Goal: Information Seeking & Learning: Learn about a topic

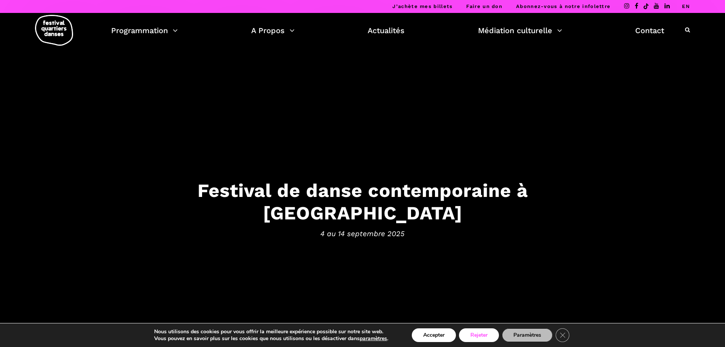
click at [478, 339] on button "Rejeter" at bounding box center [479, 335] width 40 height 14
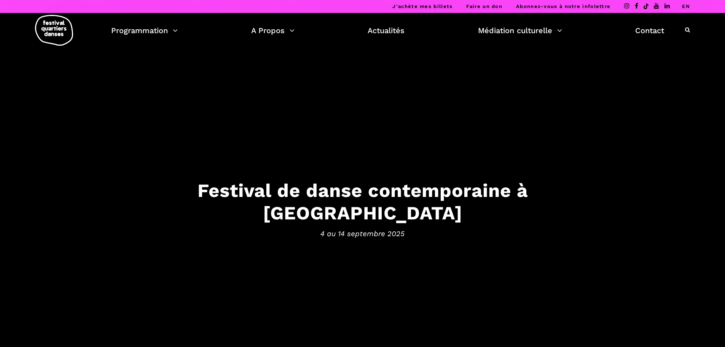
click at [178, 32] on ul "Programmation Billetterie 2025 Programmation Gratuite Calendrier du Festival Le…" at bounding box center [387, 30] width 553 height 13
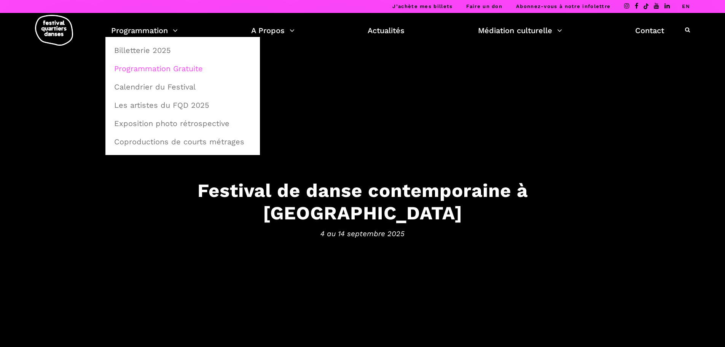
click at [178, 72] on link "Programmation Gratuite" at bounding box center [183, 69] width 146 height 18
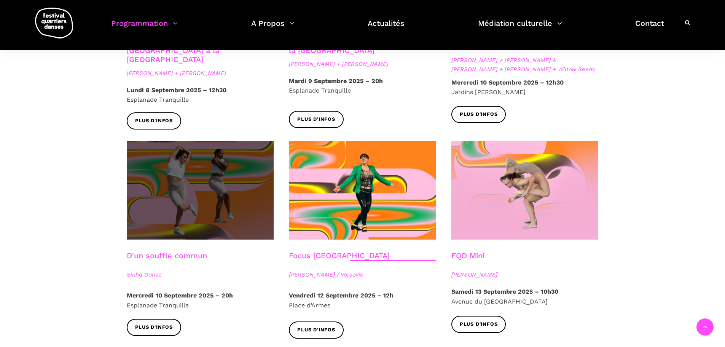
scroll to position [799, 0]
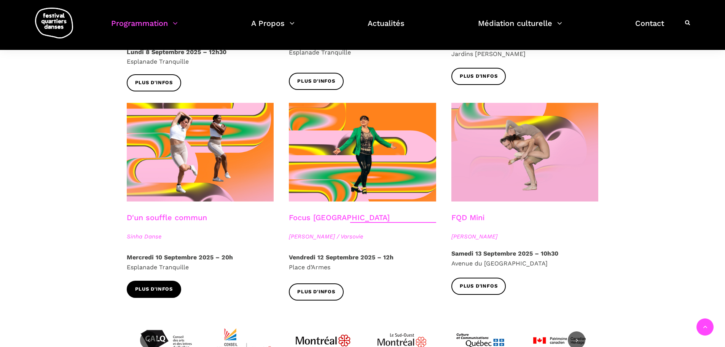
click at [170, 285] on span "Plus d'infos" at bounding box center [154, 289] width 38 height 8
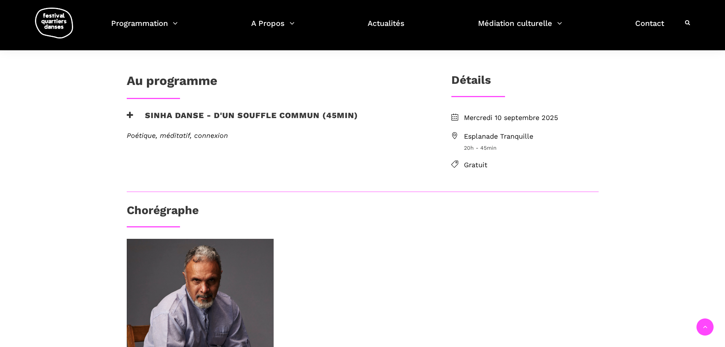
scroll to position [114, 0]
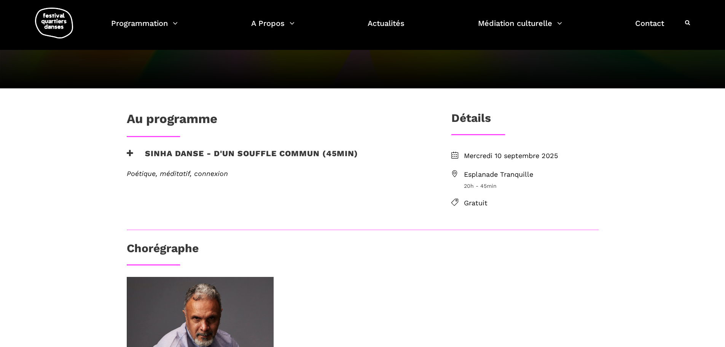
click at [276, 150] on h3 "Sinha Danse - D'un souffle commun (45min)" at bounding box center [242, 157] width 231 height 19
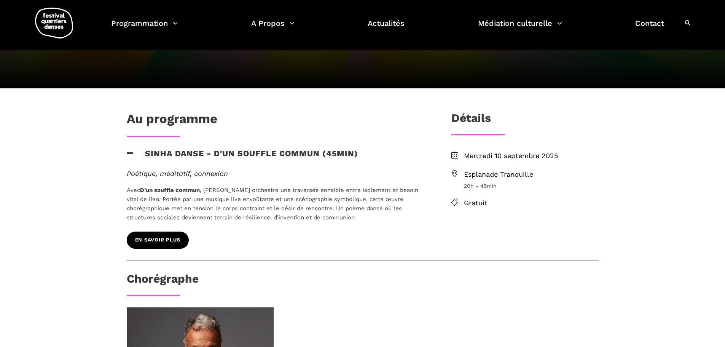
click at [161, 236] on span "EN SAVOIR PLUS" at bounding box center [157, 240] width 45 height 8
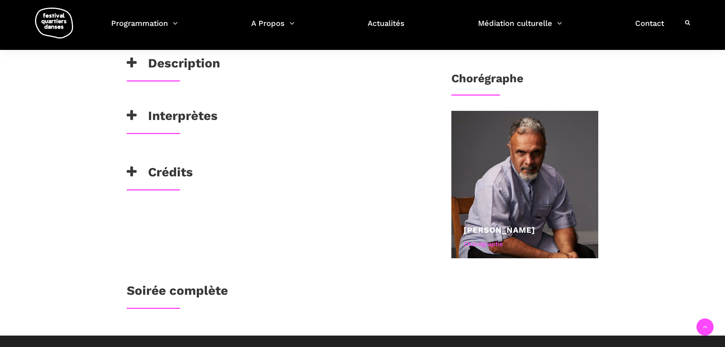
scroll to position [114, 0]
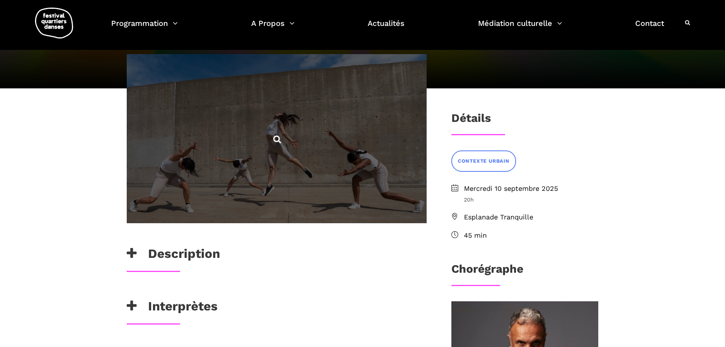
click at [294, 185] on span at bounding box center [277, 138] width 300 height 169
